Goal: Task Accomplishment & Management: Use online tool/utility

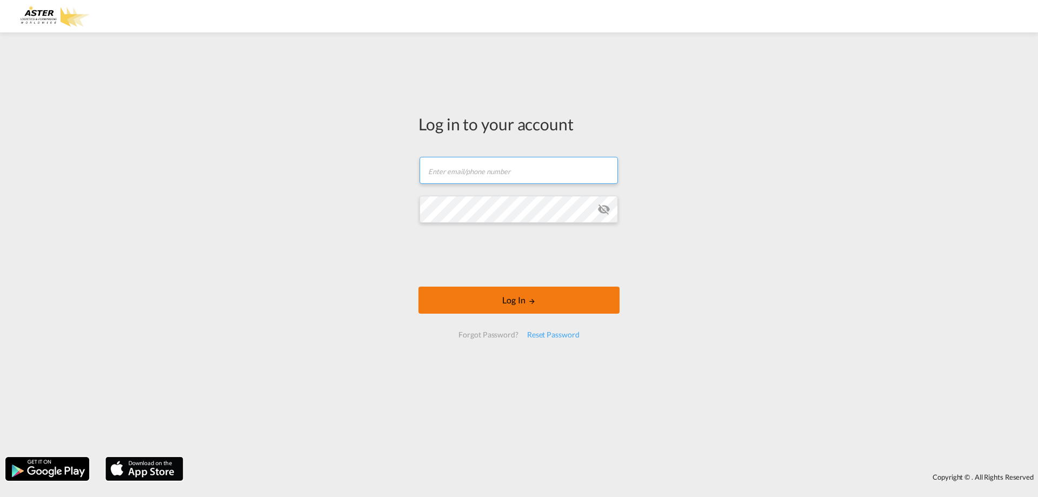
type input "[EMAIL_ADDRESS][DOMAIN_NAME]"
click at [466, 311] on button "Log In" at bounding box center [518, 299] width 201 height 27
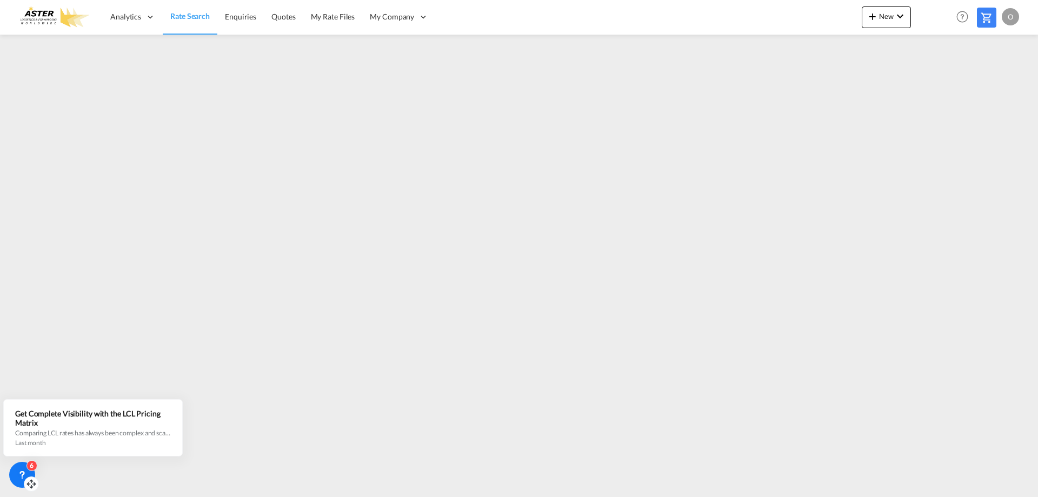
click at [19, 473] on icon at bounding box center [22, 474] width 11 height 11
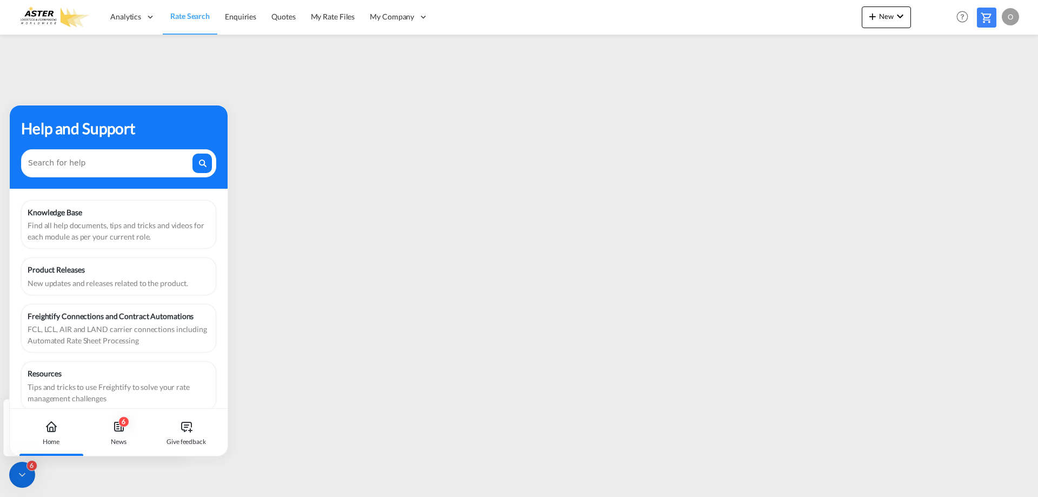
click at [19, 473] on icon at bounding box center [21, 474] width 5 height 3
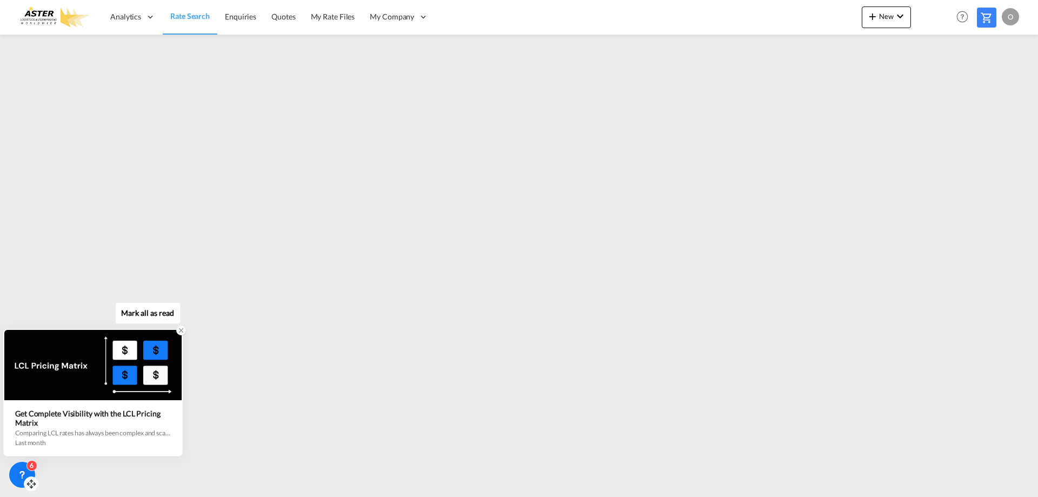
click at [179, 332] on icon at bounding box center [181, 331] width 4 height 4
